Goal: Answer question/provide support: Share knowledge or assist other users

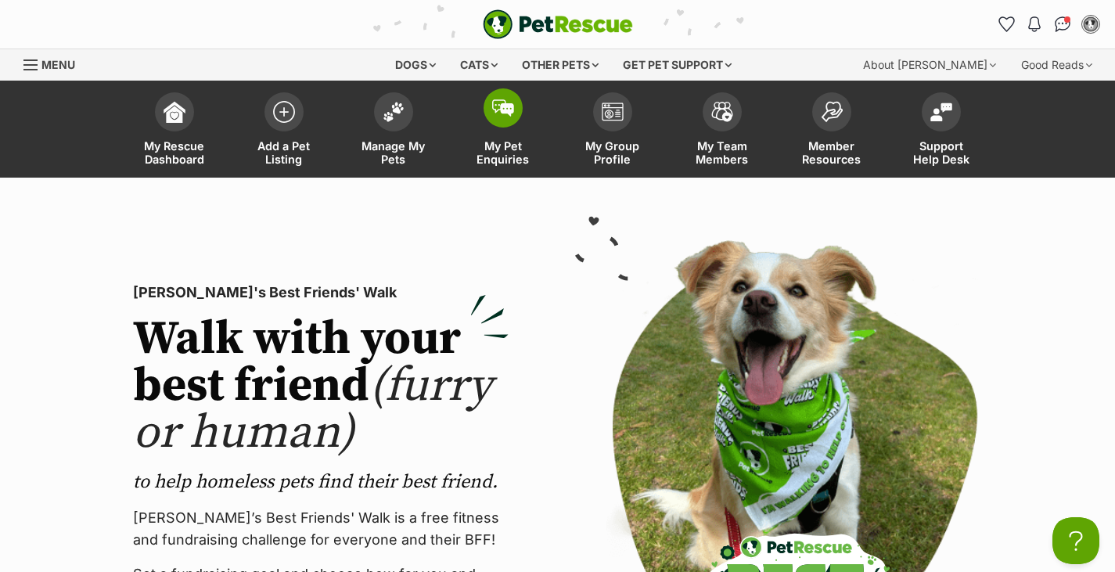
click at [498, 119] on span at bounding box center [503, 107] width 39 height 39
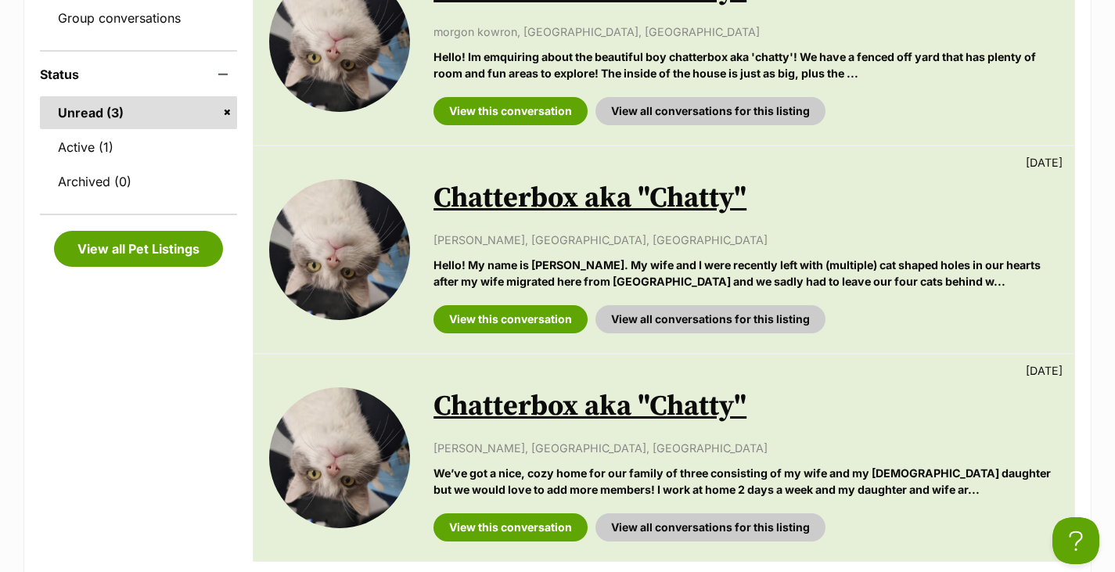
scroll to position [512, 0]
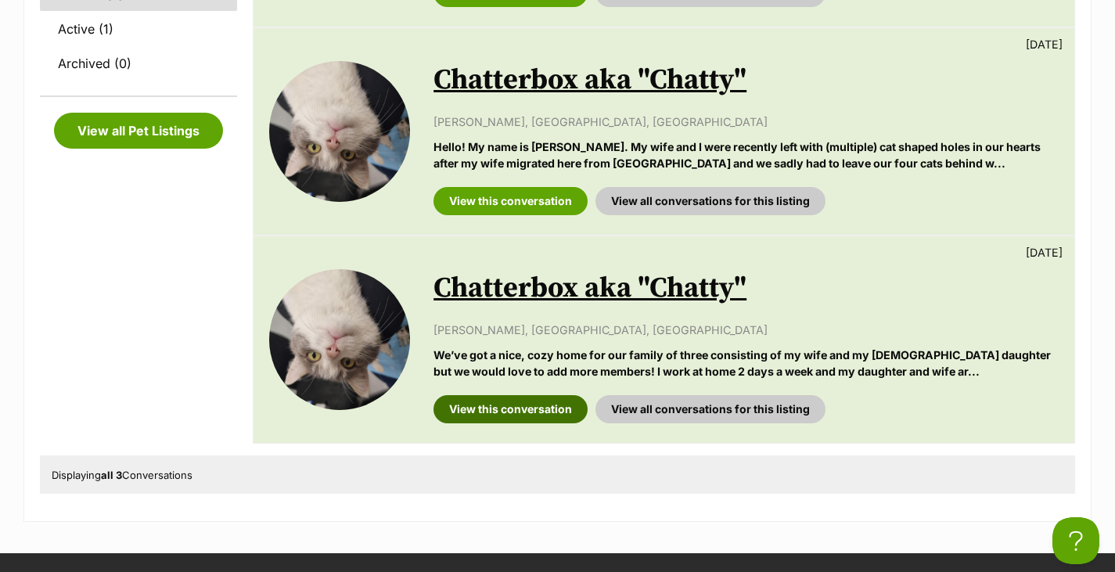
click at [563, 414] on link "View this conversation" at bounding box center [510, 409] width 154 height 28
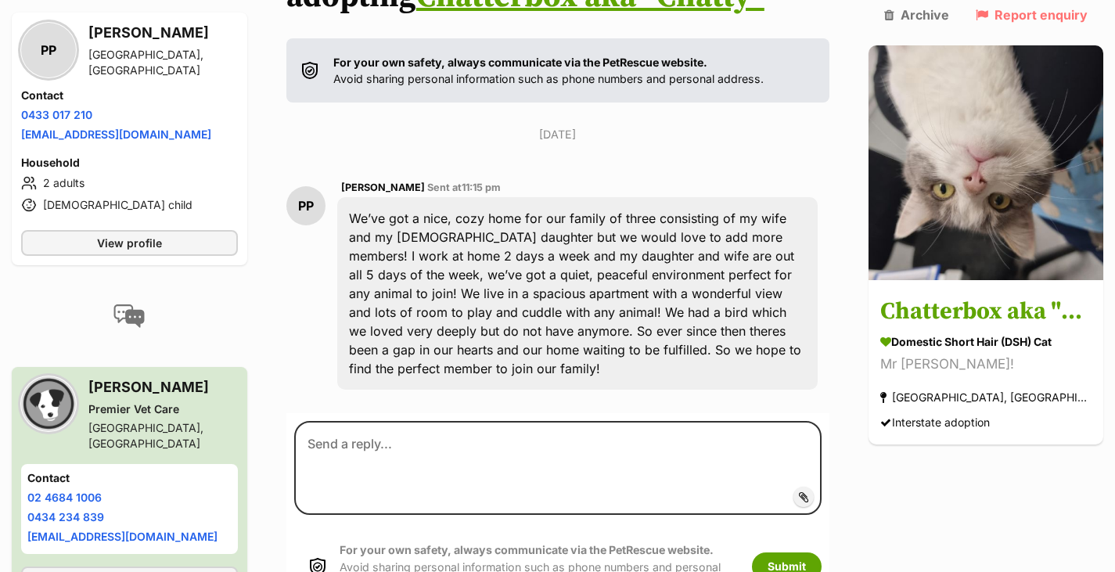
scroll to position [303, 0]
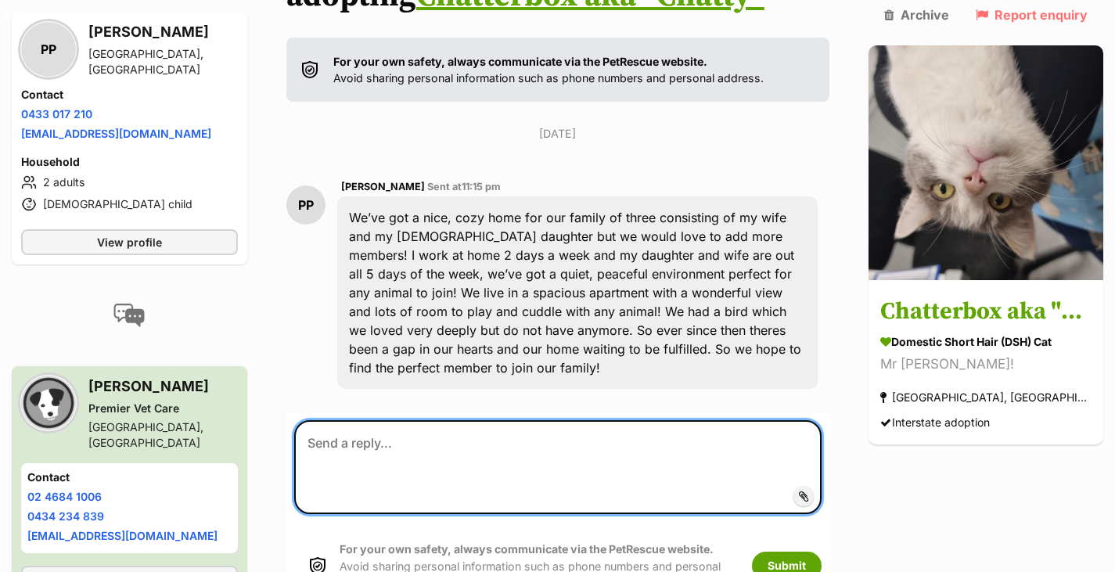
click at [555, 426] on textarea at bounding box center [557, 467] width 527 height 94
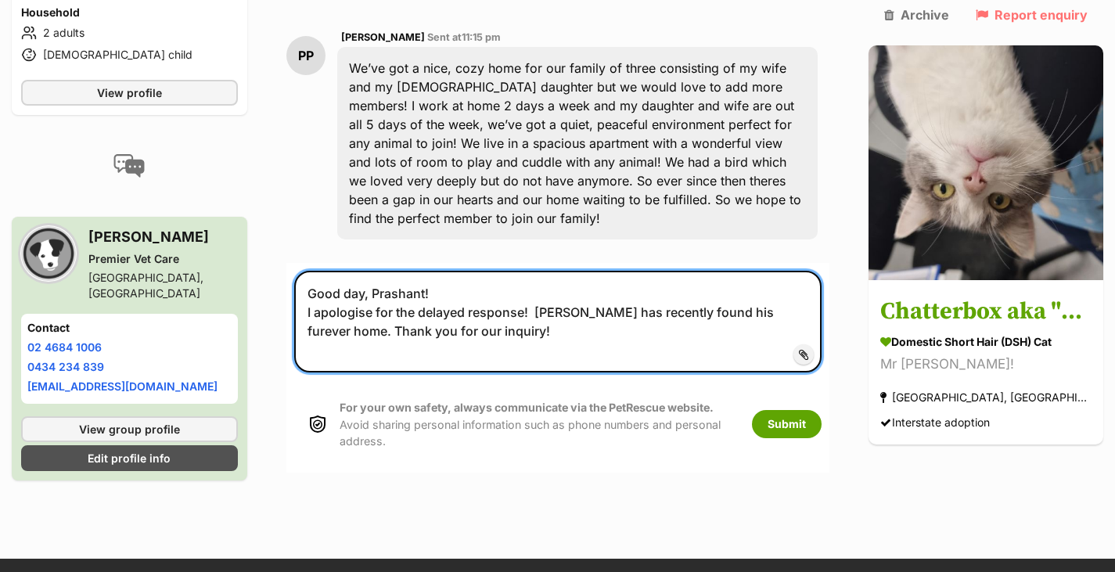
scroll to position [453, 0]
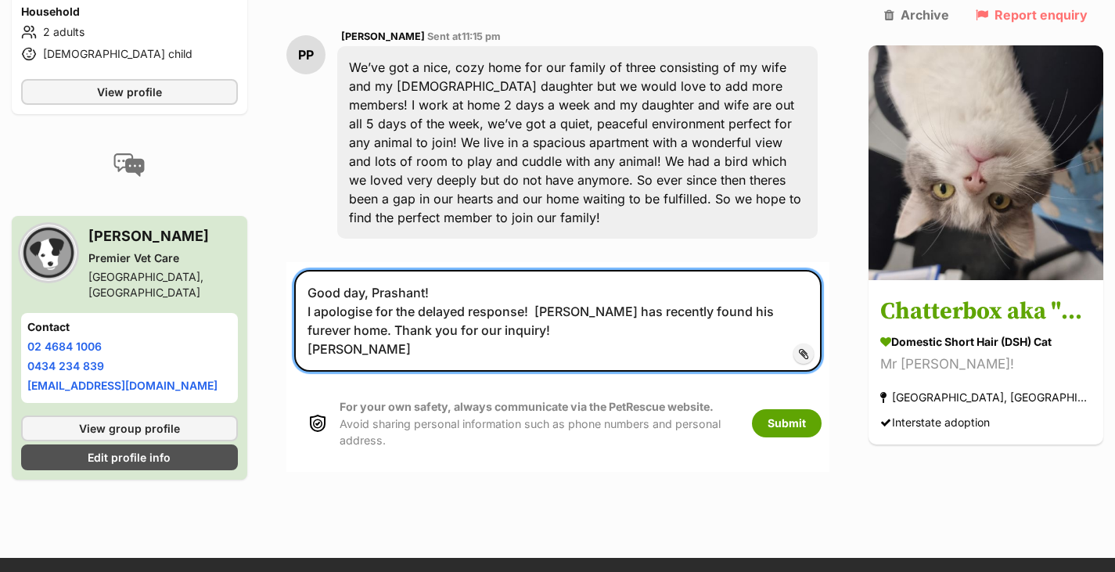
drag, startPoint x: 437, startPoint y: 358, endPoint x: 308, endPoint y: 232, distance: 180.4
click at [308, 232] on section "Celia, you’ve received an enquiry from Prashant about adopting Chatterbox aka "…" at bounding box center [557, 108] width 543 height 728
type textarea "Good day, Prashant! I apologise for the delayed response! Chatty has recently f…"
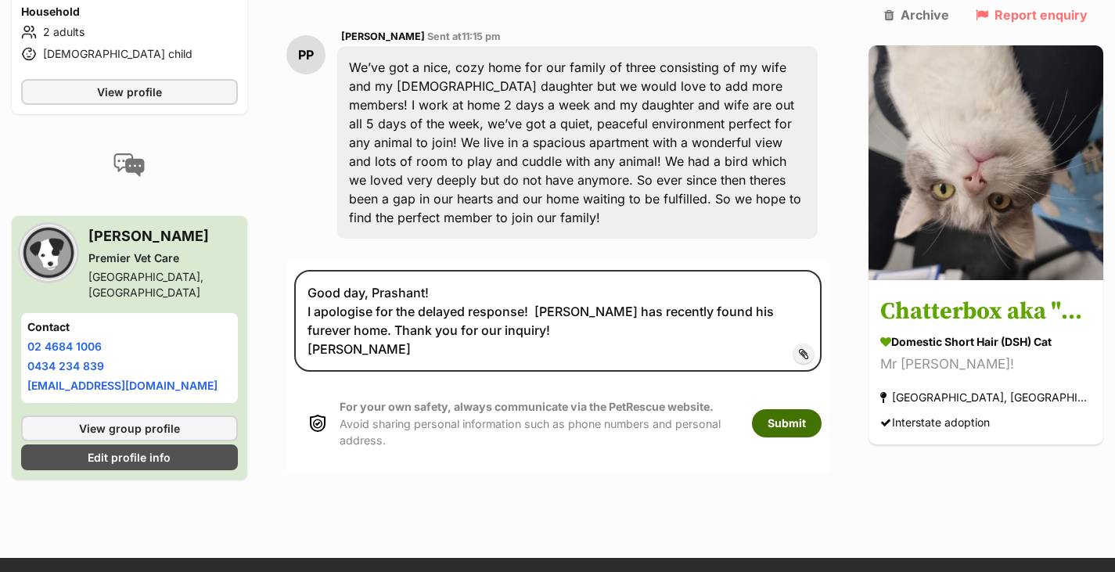
click at [790, 426] on button "Submit" at bounding box center [787, 423] width 70 height 28
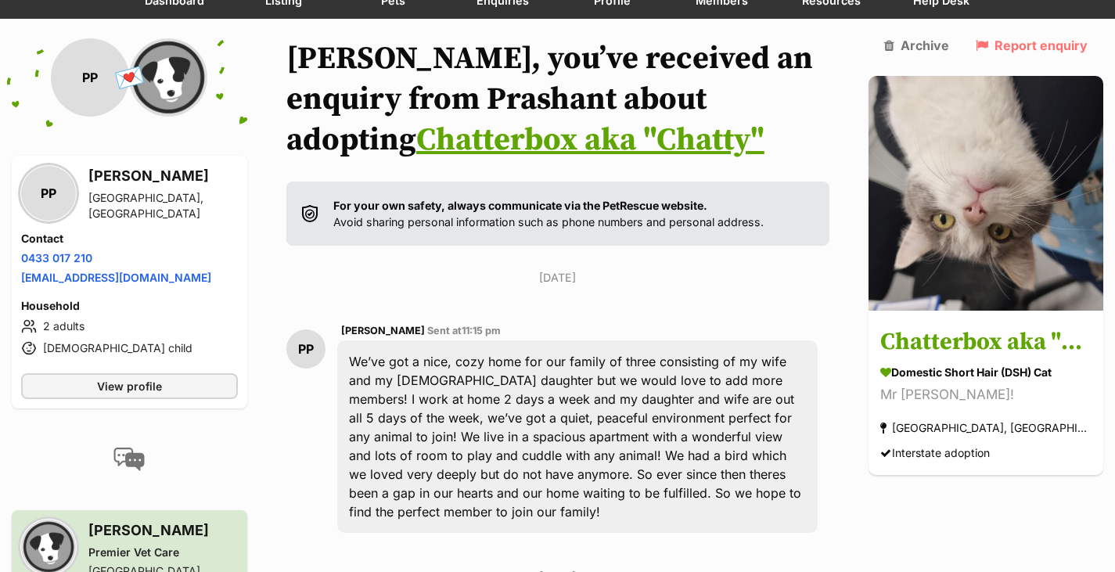
scroll to position [173, 0]
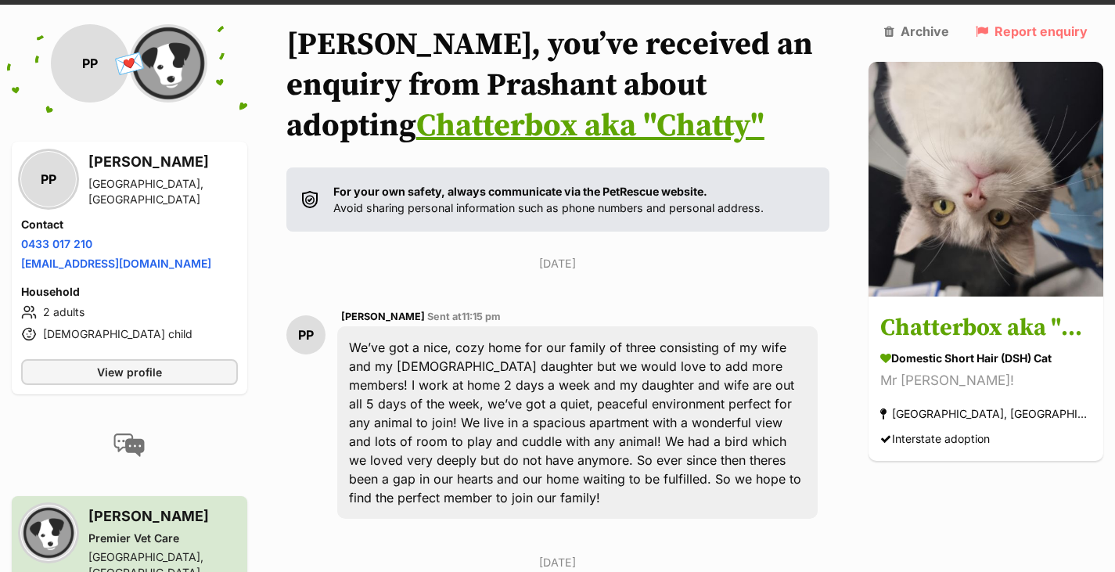
click at [416, 117] on link "Chatterbox aka "Chatty"" at bounding box center [590, 125] width 348 height 39
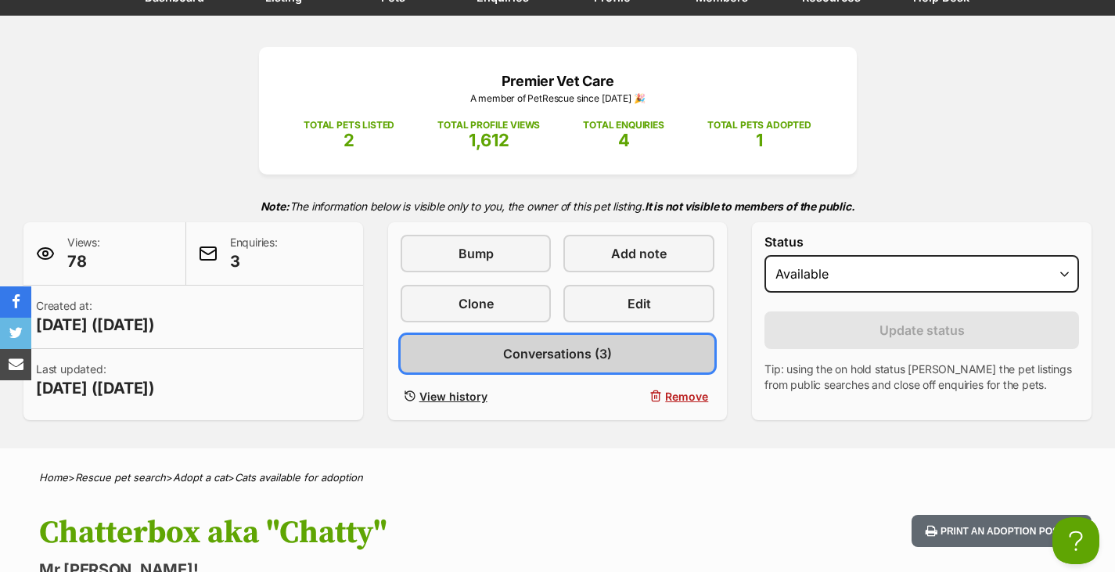
click at [562, 361] on span "Conversations (3)" at bounding box center [557, 353] width 109 height 19
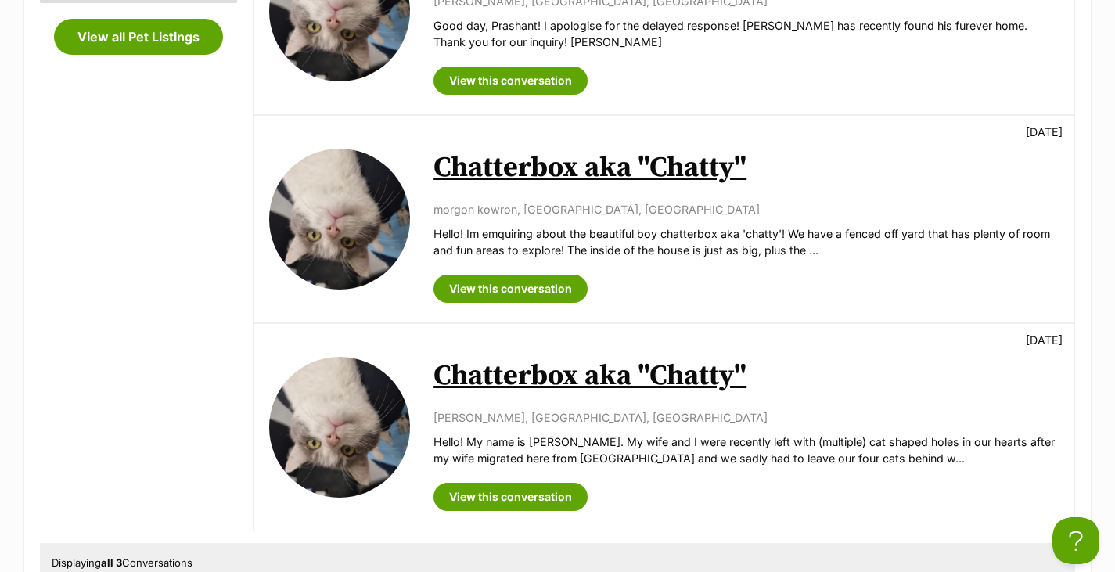
scroll to position [472, 0]
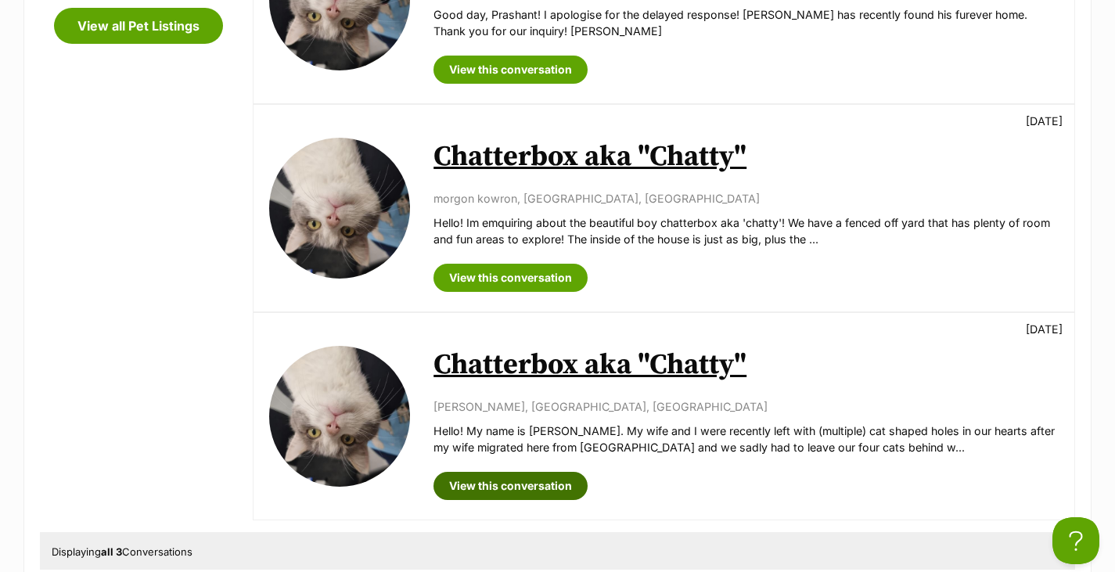
click at [552, 494] on link "View this conversation" at bounding box center [510, 486] width 154 height 28
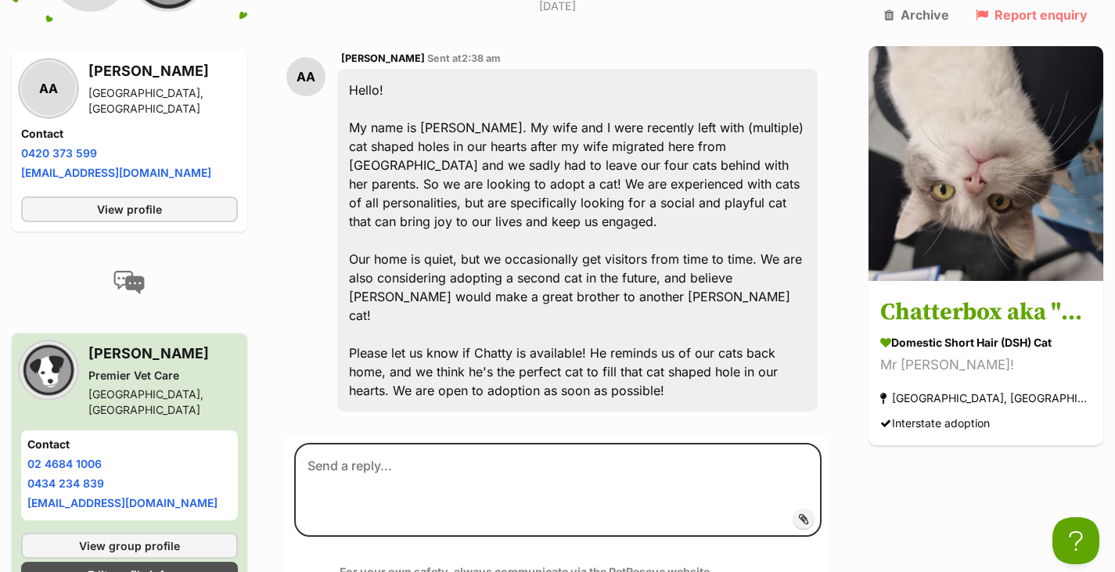
scroll to position [432, 0]
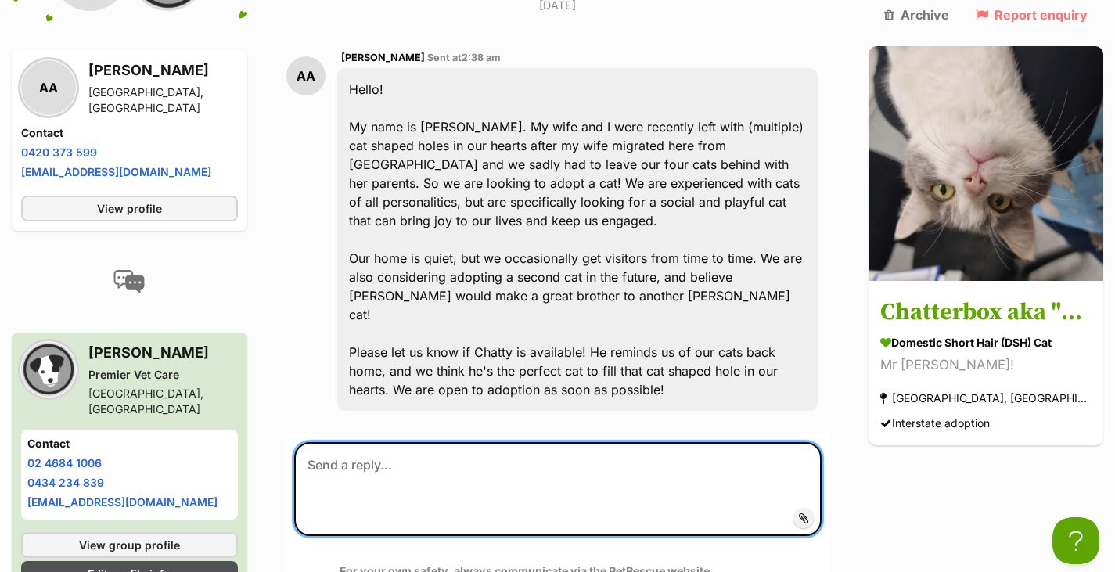
click at [531, 468] on textarea at bounding box center [557, 489] width 527 height 94
paste textarea "Good day, Prashant! I apologise for the delayed response! Chatty has recently f…"
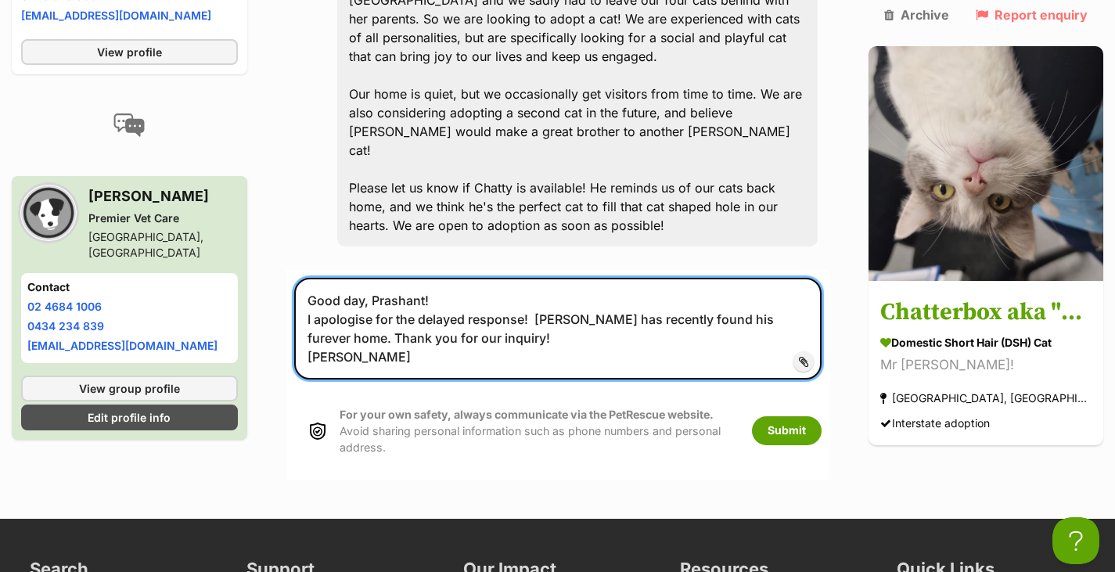
scroll to position [597, 0]
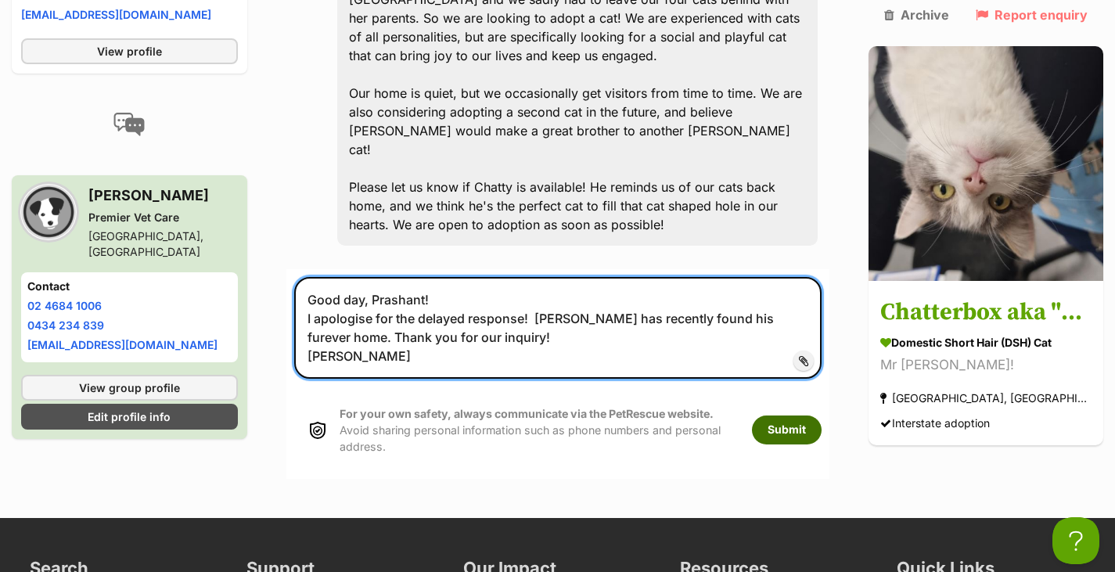
type textarea "Good day, Prashant! I apologise for the delayed response! [PERSON_NAME] has rec…"
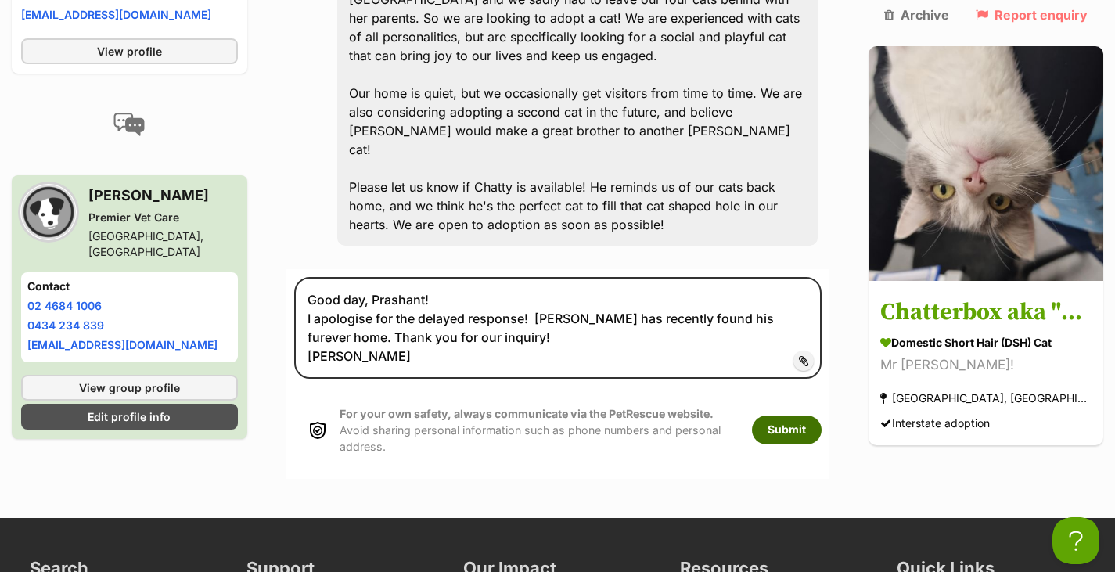
click at [799, 415] on button "Submit" at bounding box center [787, 429] width 70 height 28
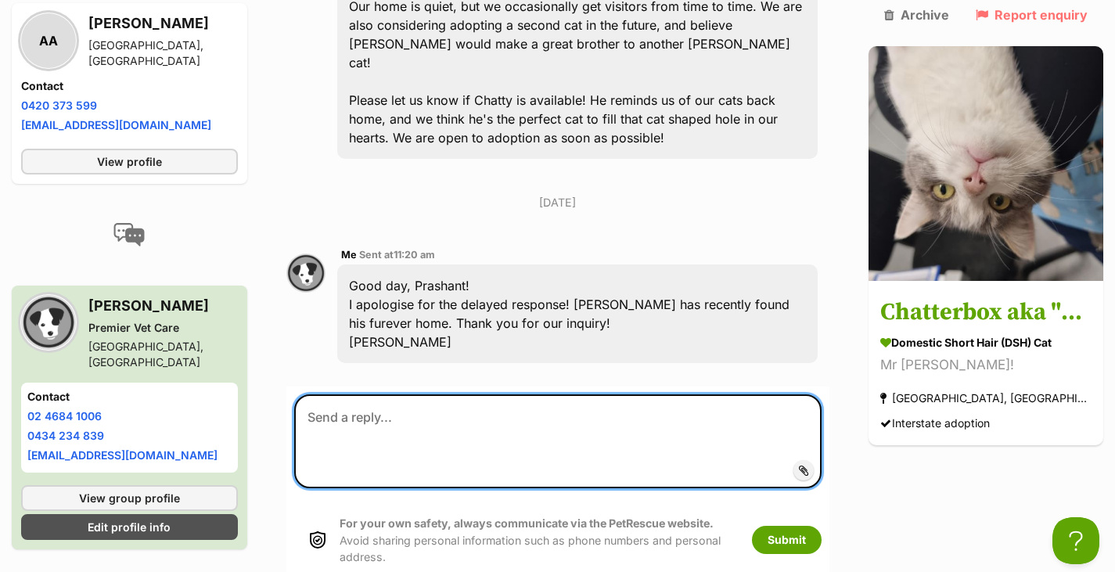
click at [588, 401] on textarea at bounding box center [557, 441] width 527 height 94
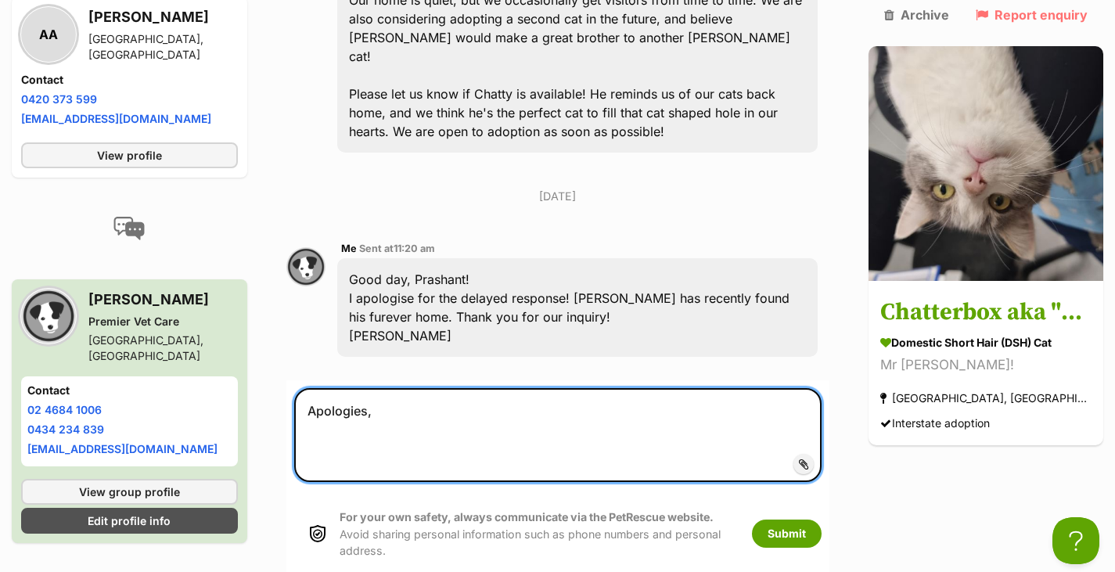
scroll to position [708, 0]
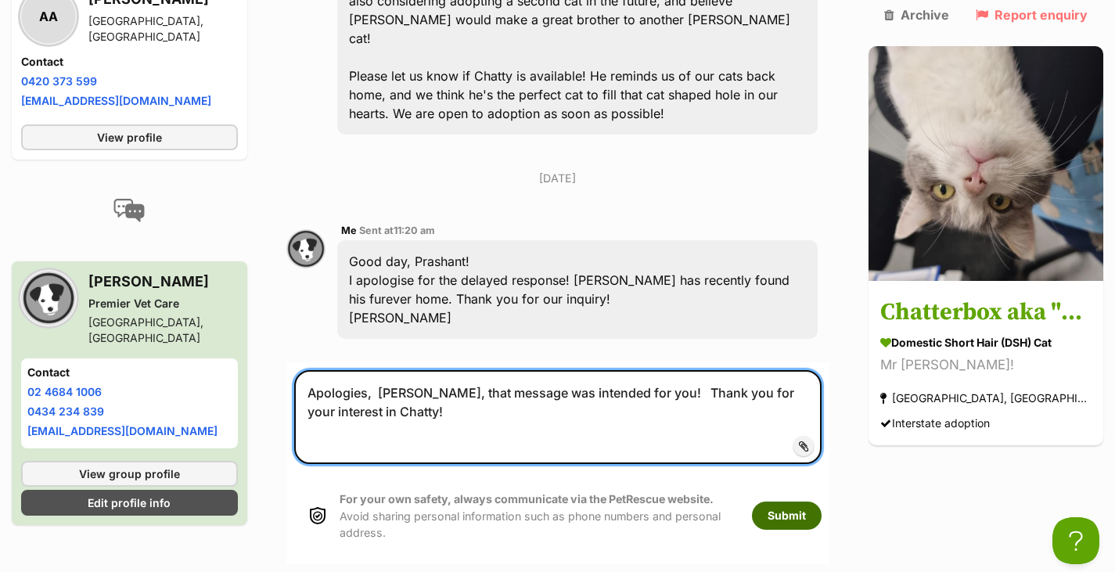
type textarea "Apologies, Ali, that message was intended for you! Thank you for your interest …"
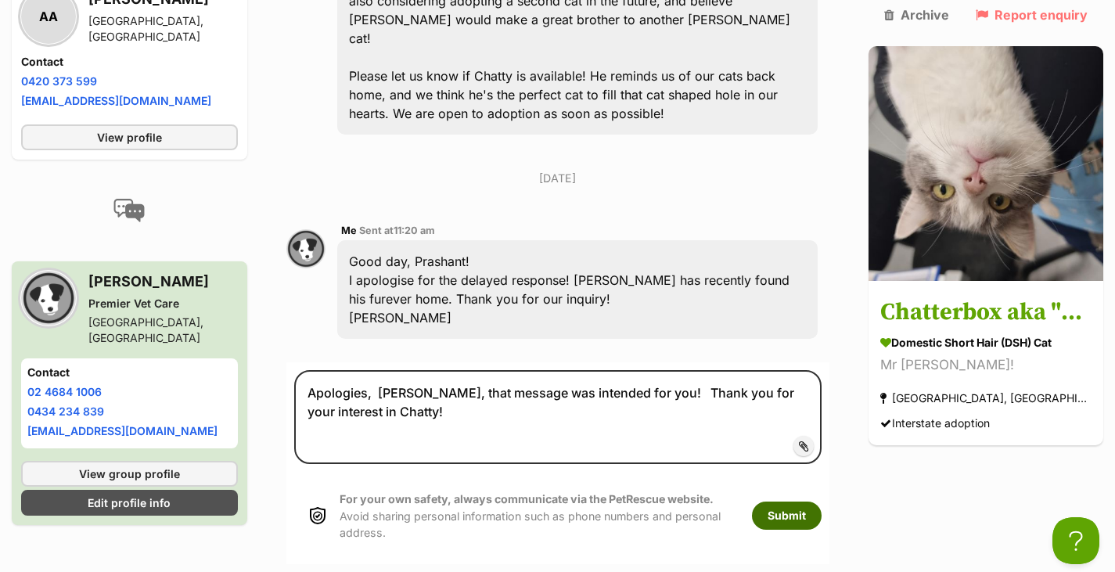
click at [790, 502] on button "Submit" at bounding box center [787, 516] width 70 height 28
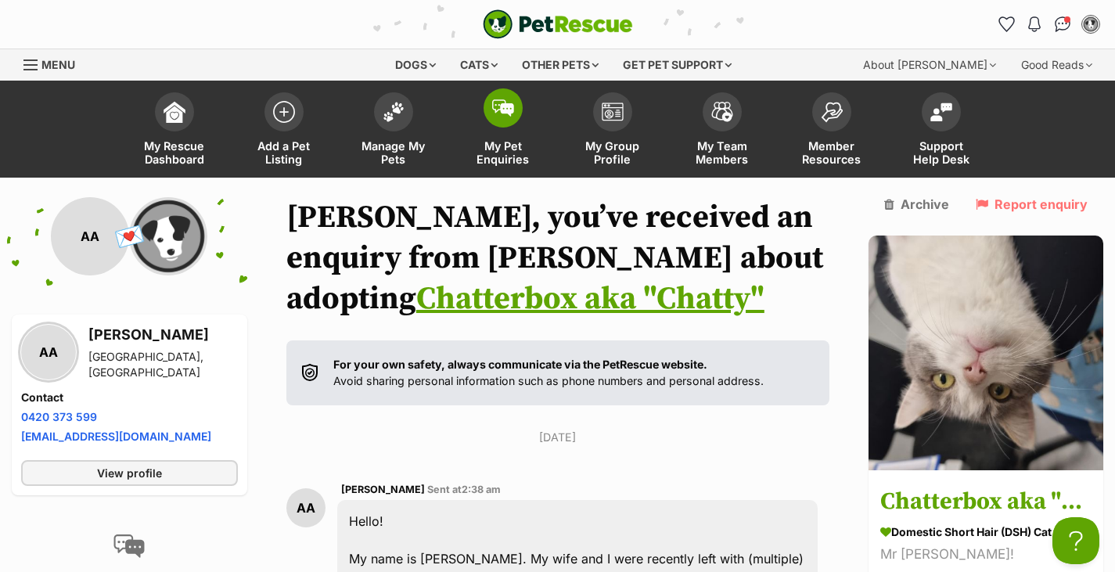
click at [503, 120] on span at bounding box center [503, 107] width 39 height 39
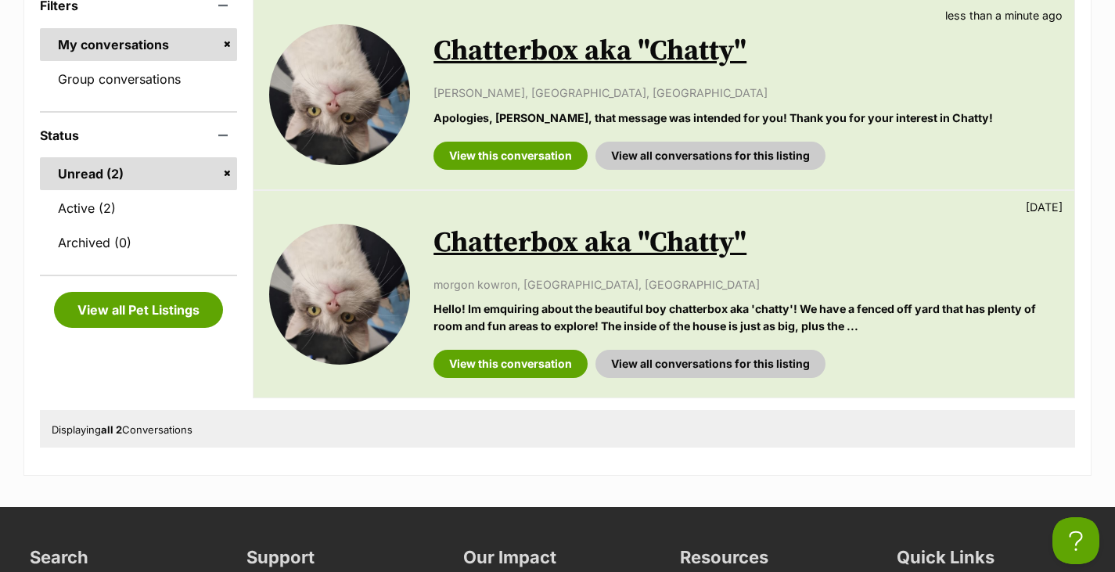
scroll to position [334, 0]
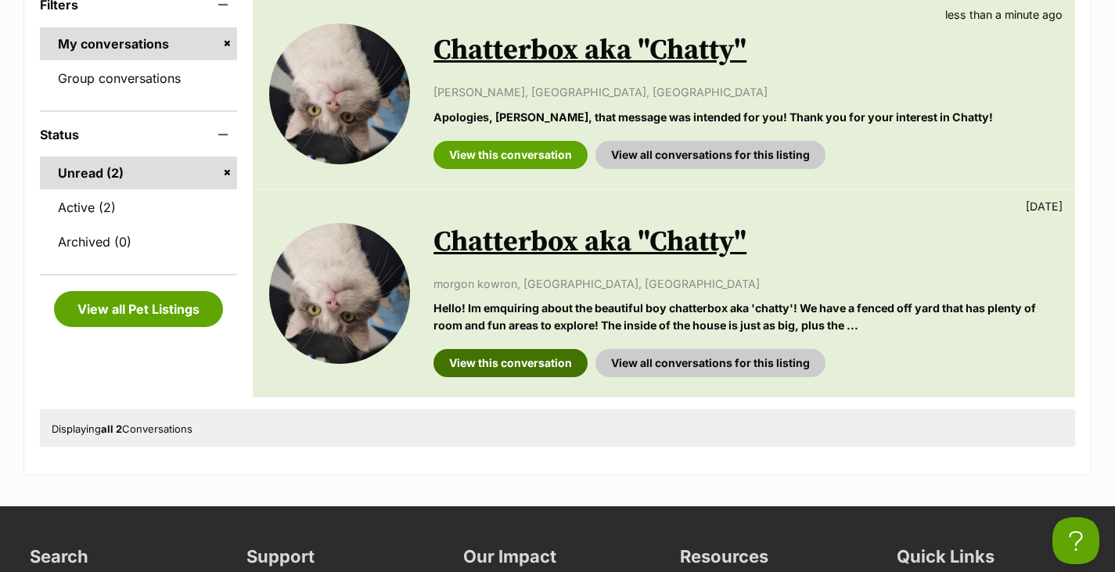
click at [552, 365] on link "View this conversation" at bounding box center [510, 363] width 154 height 28
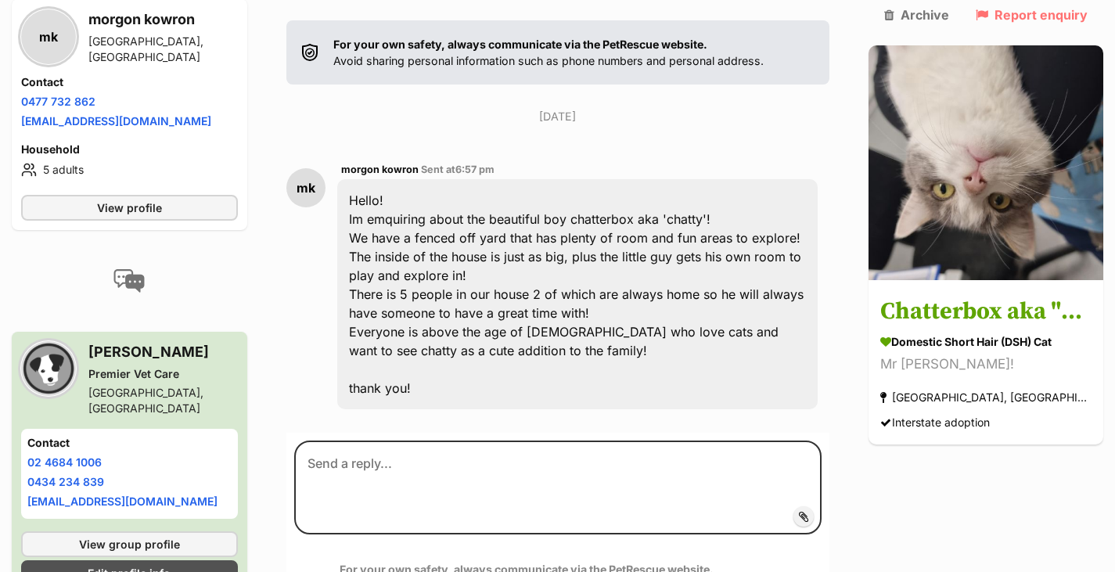
scroll to position [321, 0]
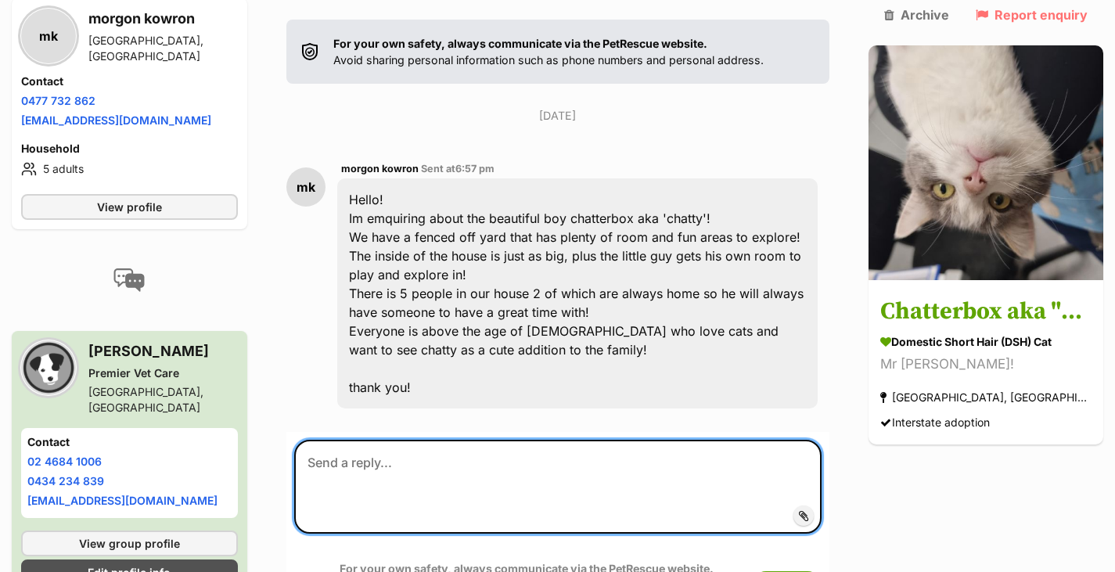
click at [520, 488] on textarea at bounding box center [557, 487] width 527 height 94
paste textarea "Good day, Prashant! I apologise for the delayed response! [PERSON_NAME] has rec…"
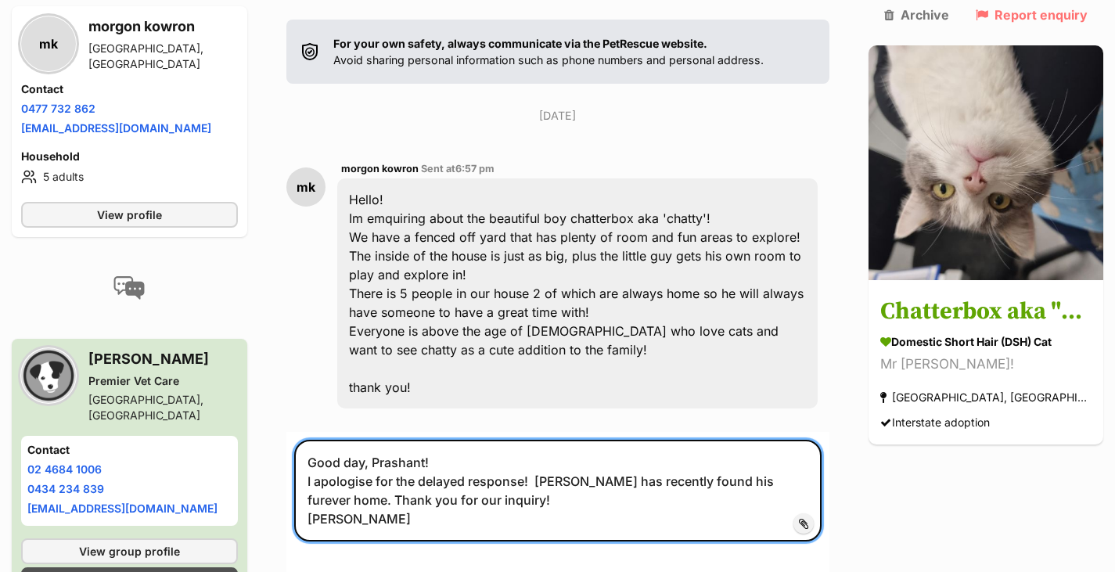
drag, startPoint x: 372, startPoint y: 462, endPoint x: 423, endPoint y: 458, distance: 51.0
click at [423, 458] on textarea "Good day, Prashant! I apologise for the delayed response! [PERSON_NAME] has rec…" at bounding box center [557, 491] width 527 height 102
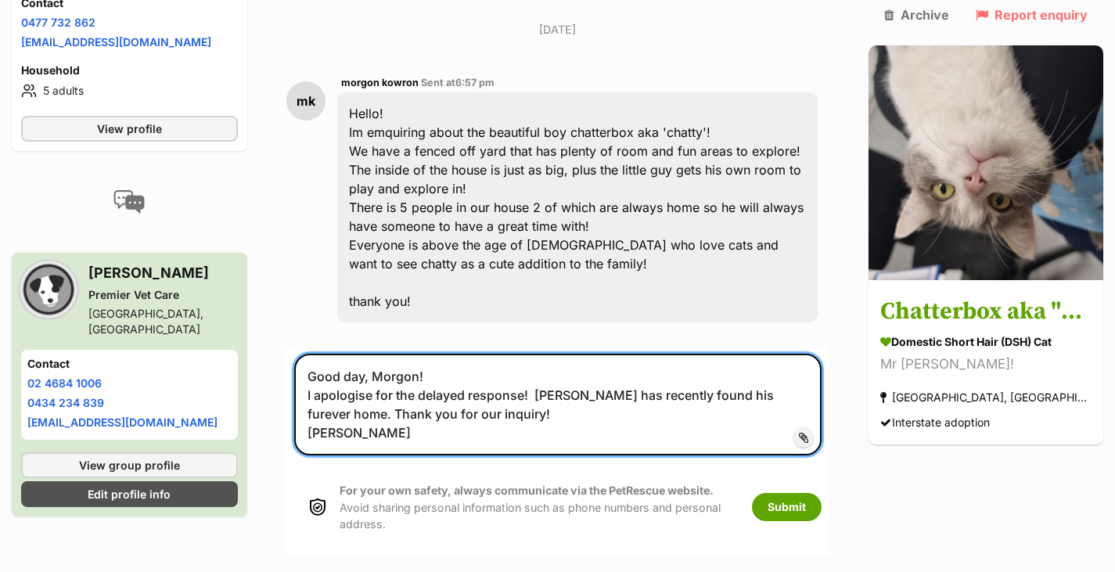
scroll to position [411, 0]
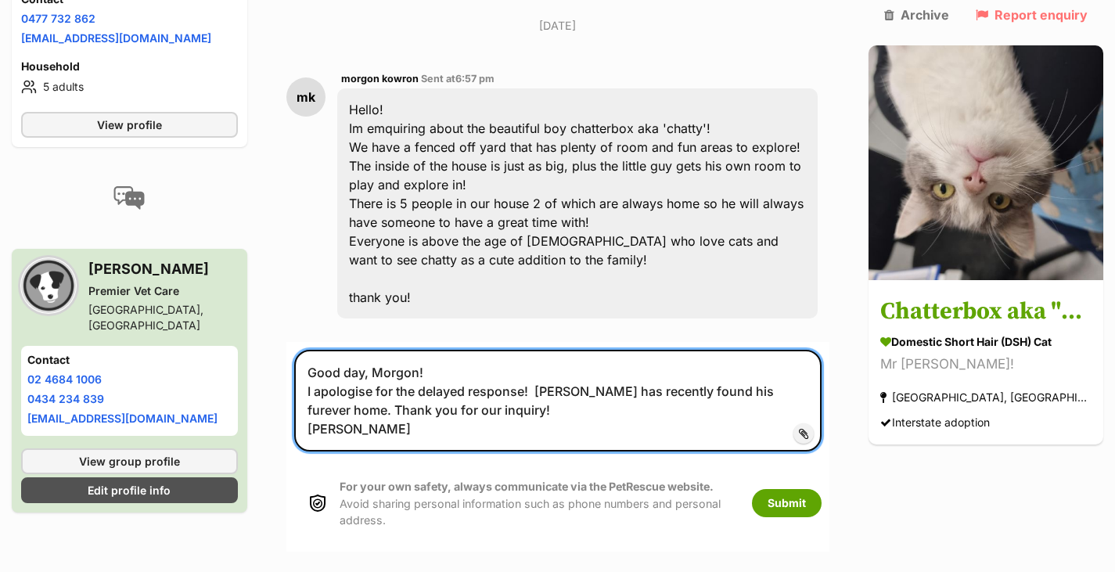
click at [395, 408] on textarea "Good day, Morgon! I apologise for the delayed response! [PERSON_NAME] has recen…" at bounding box center [557, 401] width 527 height 102
type textarea "Good day, Morgon! I apologise for the delayed response! [PERSON_NAME] has recen…"
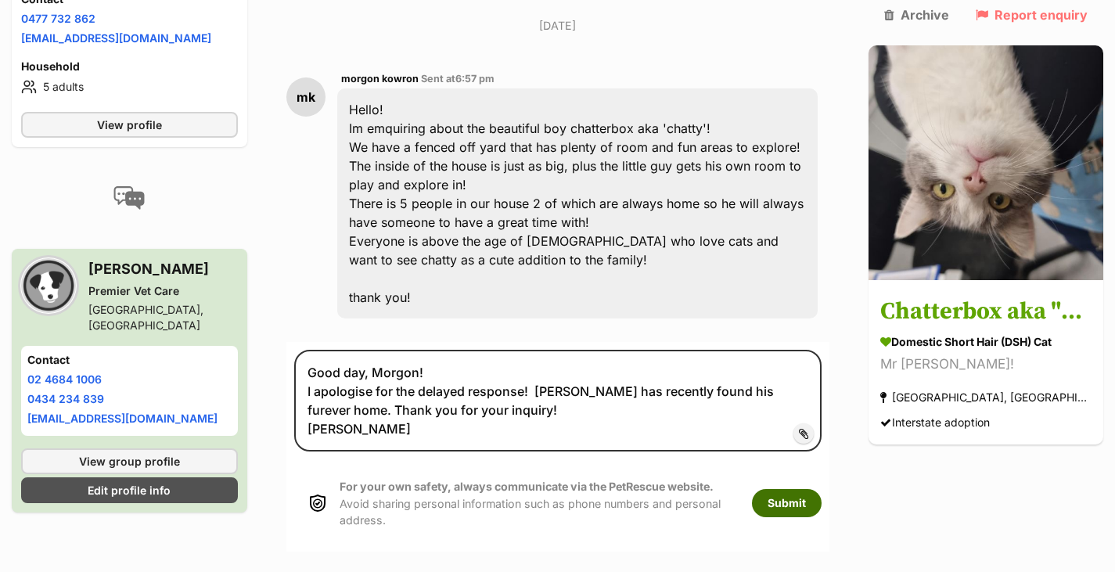
click at [780, 495] on button "Submit" at bounding box center [787, 503] width 70 height 28
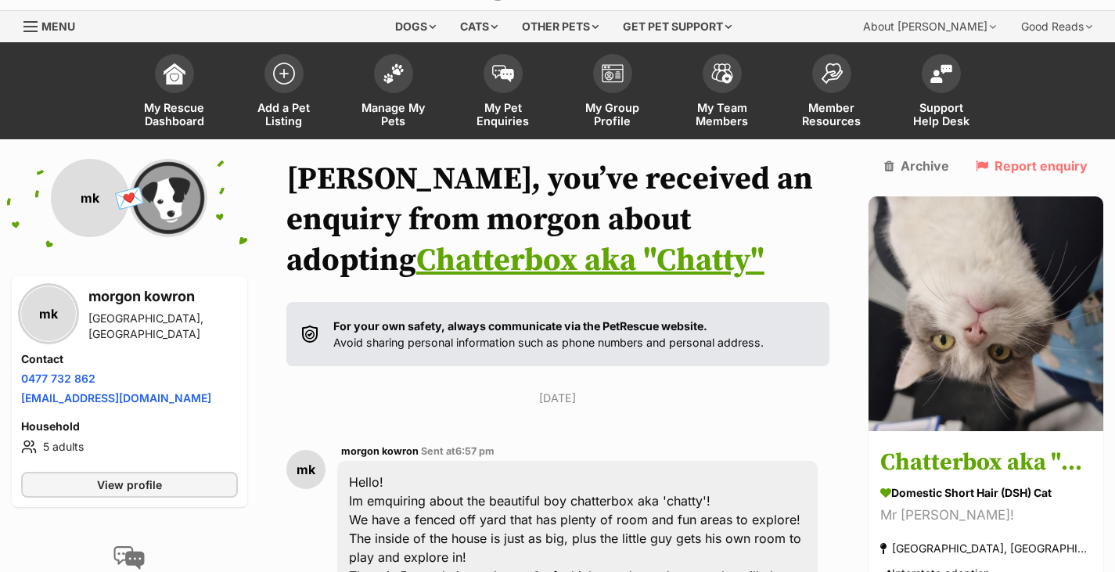
scroll to position [37, 0]
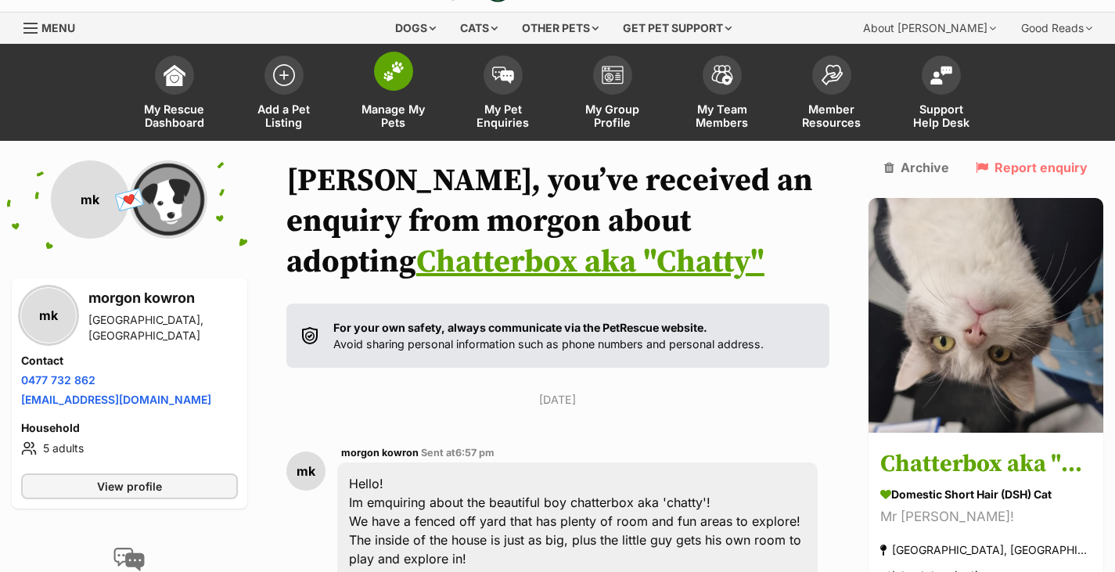
click at [392, 83] on span at bounding box center [393, 71] width 39 height 39
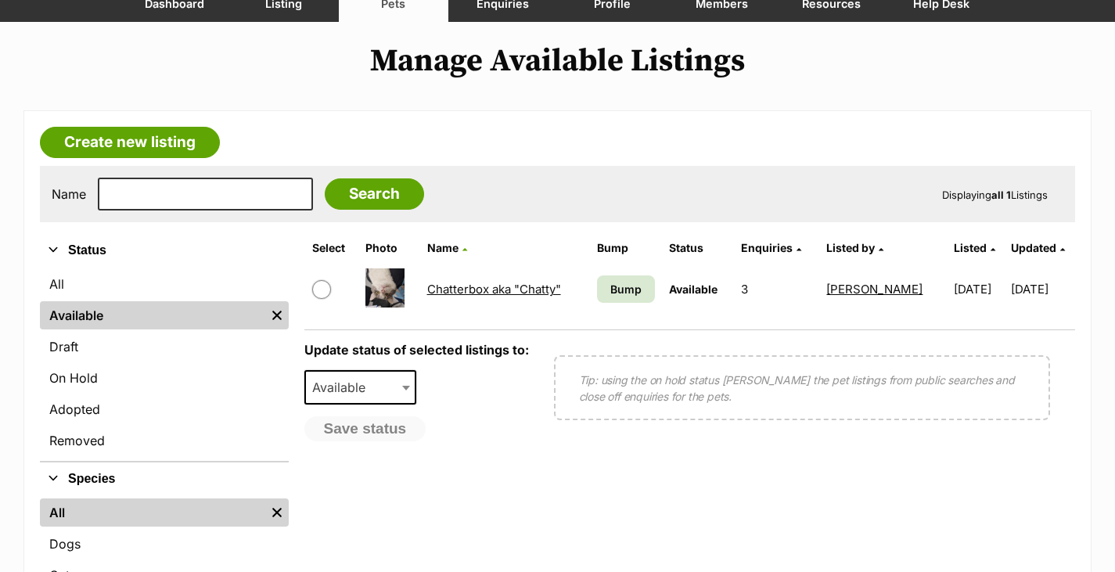
scroll to position [156, 0]
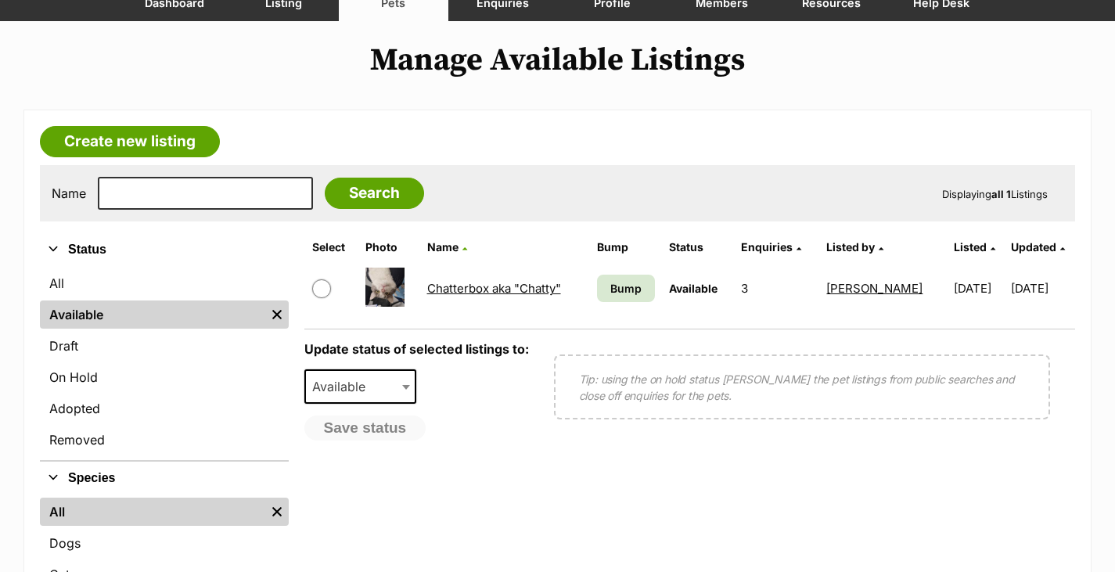
click at [325, 283] on input "checkbox" at bounding box center [321, 288] width 19 height 19
checkbox input "true"
click at [355, 381] on span "Available" at bounding box center [343, 387] width 75 height 22
select select "rehomed"
click at [372, 431] on button "Save status" at bounding box center [366, 428] width 124 height 27
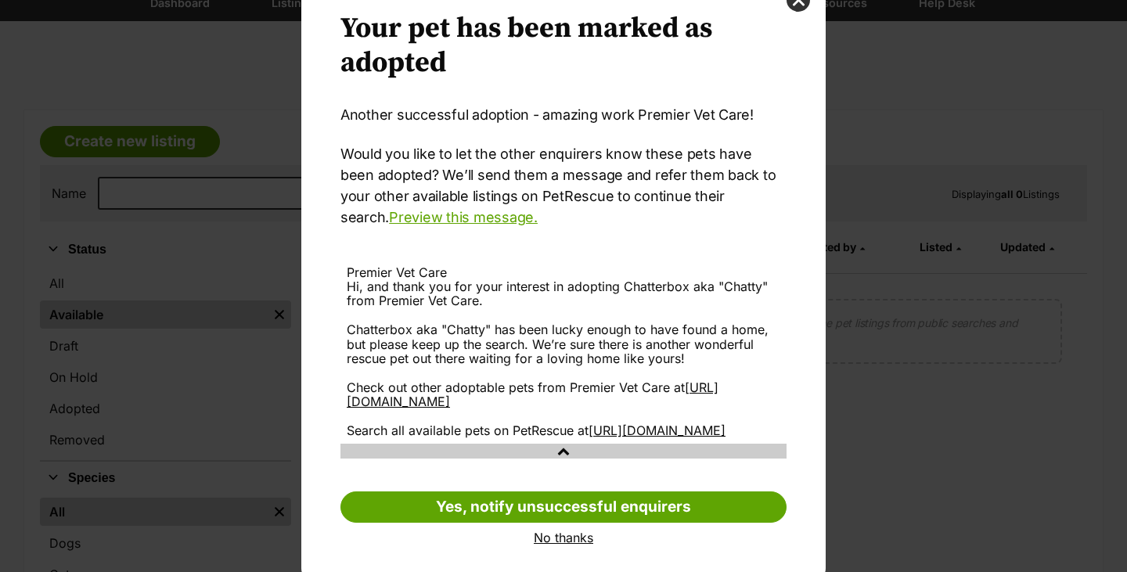
scroll to position [92, 0]
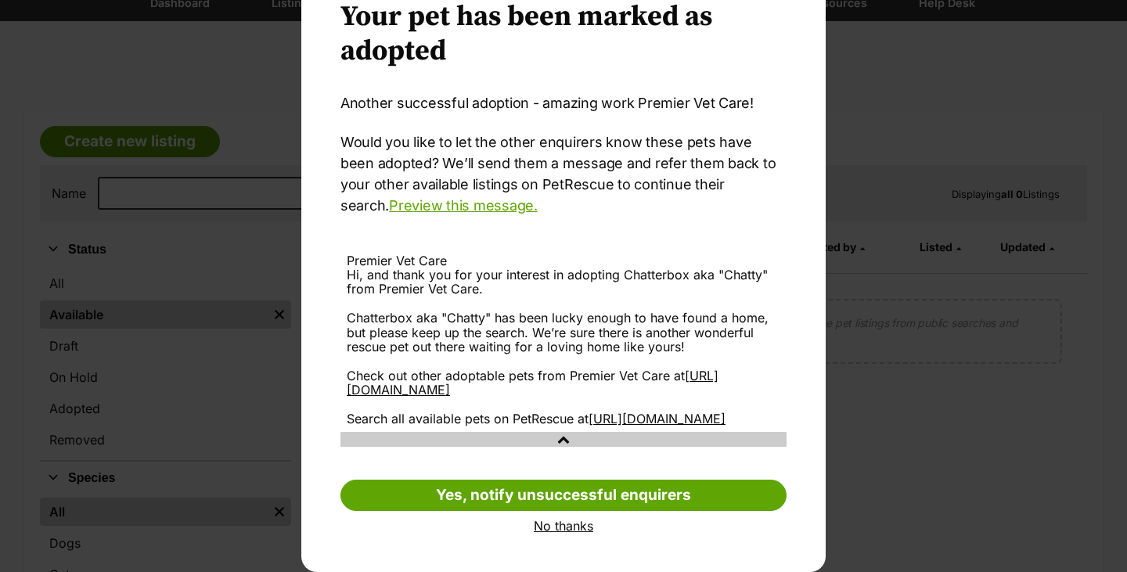
click at [567, 528] on link "No thanks" at bounding box center [563, 526] width 446 height 14
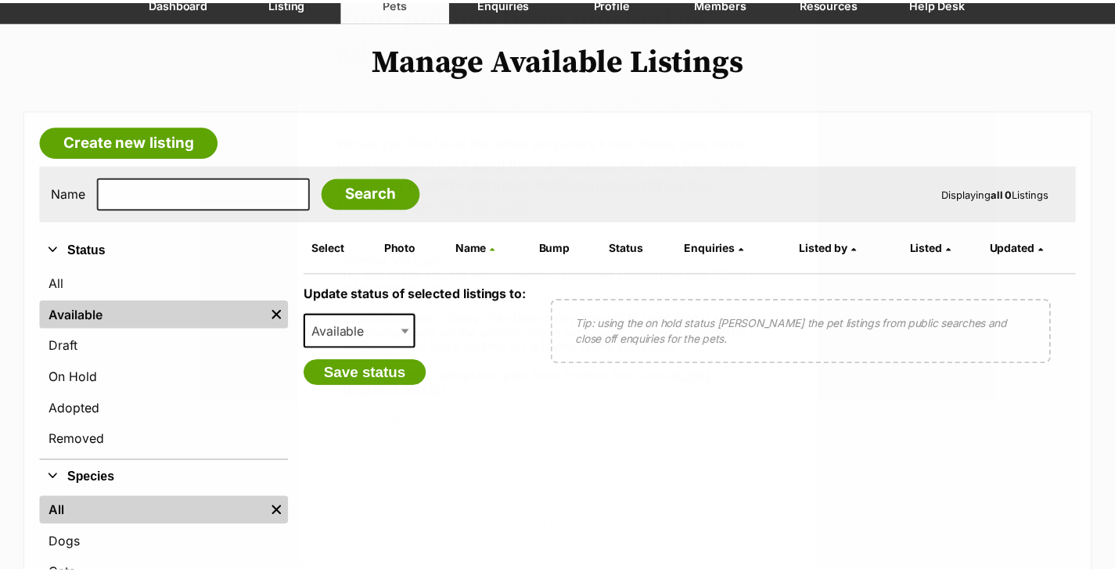
scroll to position [156, 0]
